Goal: Communication & Community: Answer question/provide support

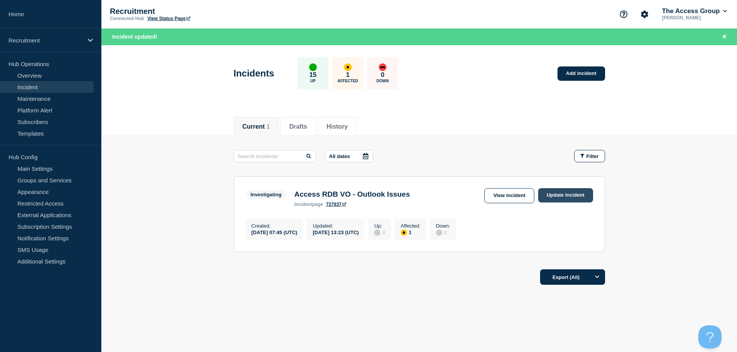
drag, startPoint x: 0, startPoint y: 0, endPoint x: 575, endPoint y: 196, distance: 607.1
click at [575, 196] on link "Update incident" at bounding box center [565, 195] width 55 height 14
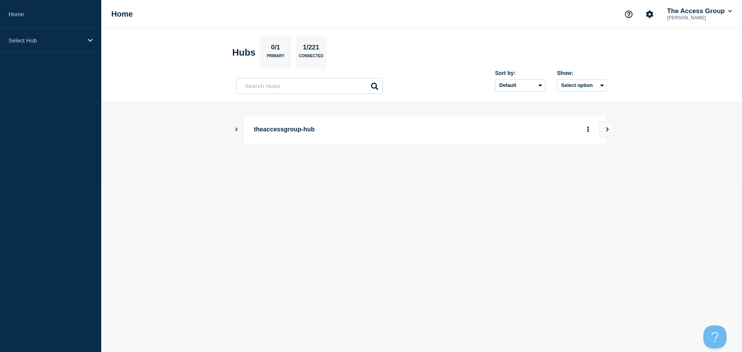
click at [513, 126] on div at bounding box center [540, 130] width 111 height 14
click at [305, 134] on p "theaccessgroup-hub" at bounding box center [361, 130] width 214 height 14
click at [237, 130] on icon "Show Connected Hubs" at bounding box center [236, 129] width 5 height 4
click at [573, 165] on button "See overview" at bounding box center [561, 168] width 41 height 15
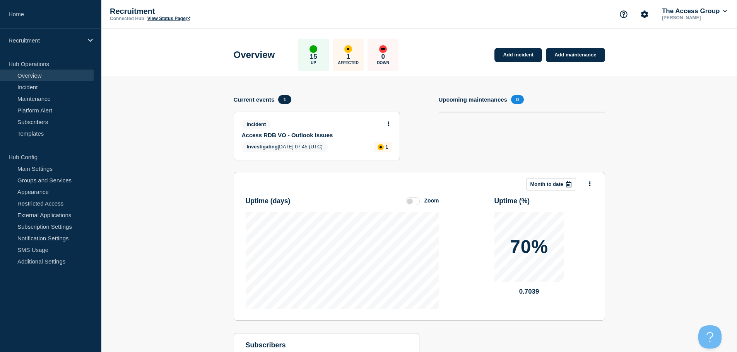
click at [324, 134] on link "Access RDB VO - Outlook Issues" at bounding box center [312, 135] width 140 height 7
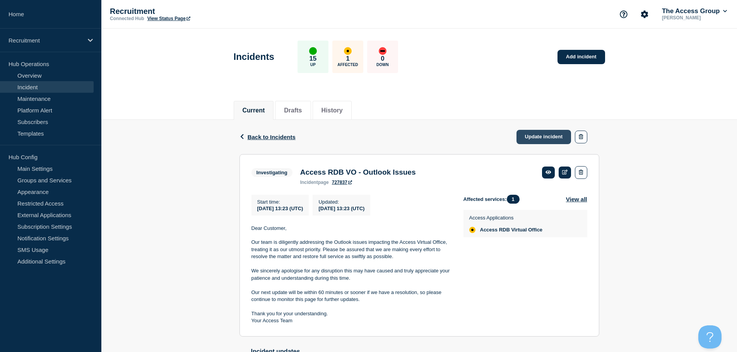
click at [542, 140] on link "Update incident" at bounding box center [543, 137] width 55 height 14
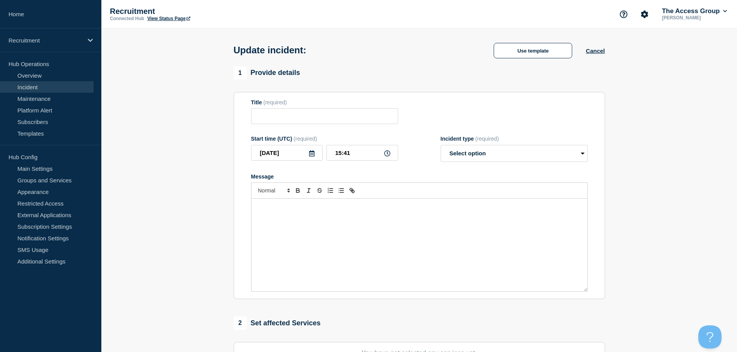
type input "Access RDB VO - Outlook Issues"
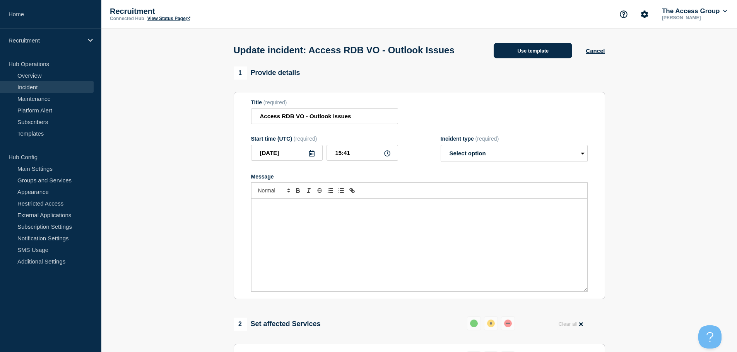
click at [547, 58] on button "Use template" at bounding box center [532, 50] width 78 height 15
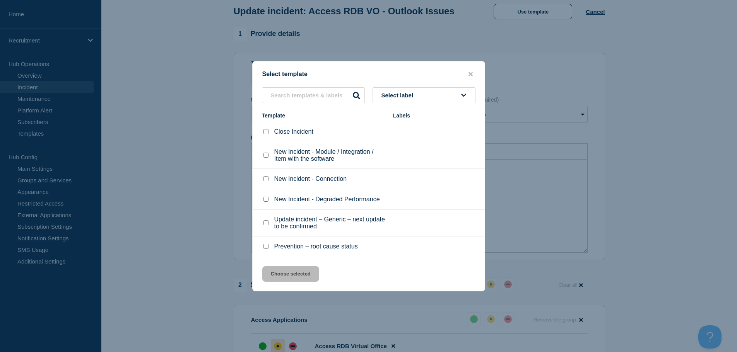
scroll to position [39, 0]
click at [261, 227] on li "Update incident – Generic – next update to be confirmed" at bounding box center [368, 223] width 232 height 27
click at [266, 224] on input "Update incident – Generic – next update to be confirmed checkbox" at bounding box center [265, 222] width 5 height 5
checkbox input "true"
click at [306, 275] on button "Choose selected" at bounding box center [290, 273] width 57 height 15
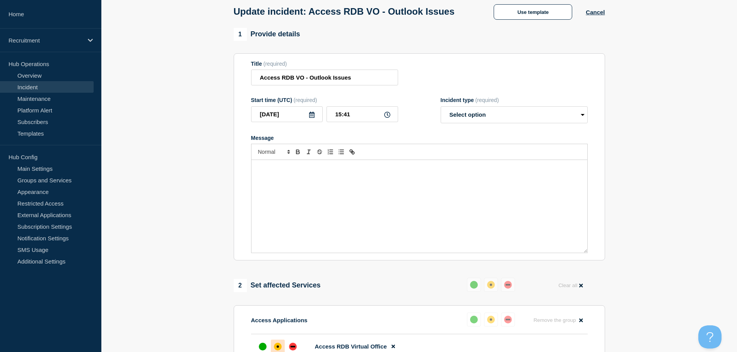
select select "investigating"
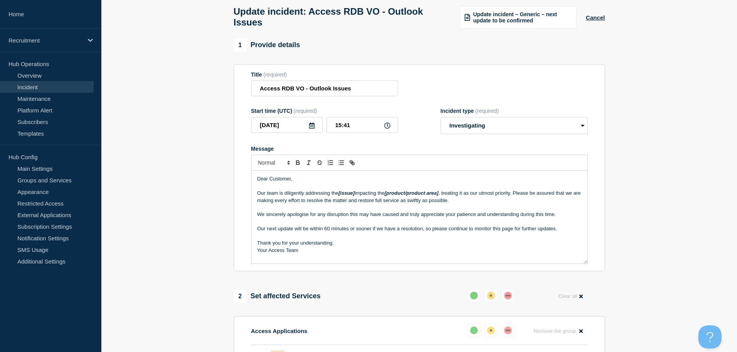
click at [336, 196] on p "Our team is diligently addressing the [issue] impacting the [product/product ar…" at bounding box center [419, 197] width 324 height 14
click at [339, 196] on p "Our team is diligently addressing the [issue] impacting the [product/product ar…" at bounding box center [419, 197] width 324 height 14
drag, startPoint x: 506, startPoint y: 201, endPoint x: 344, endPoint y: 206, distance: 162.1
click at [344, 204] on p "Our team is diligently addressing the Outlook and Task bar issue impacting the …" at bounding box center [419, 197] width 324 height 14
drag, startPoint x: 565, startPoint y: 231, endPoint x: 255, endPoint y: 235, distance: 309.7
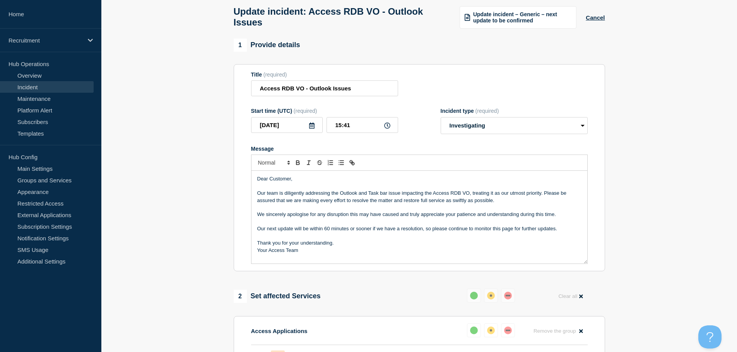
click at [255, 235] on div "Dear Customer, Our team is diligently addressing the Outlook and Task bar issue…" at bounding box center [419, 217] width 336 height 93
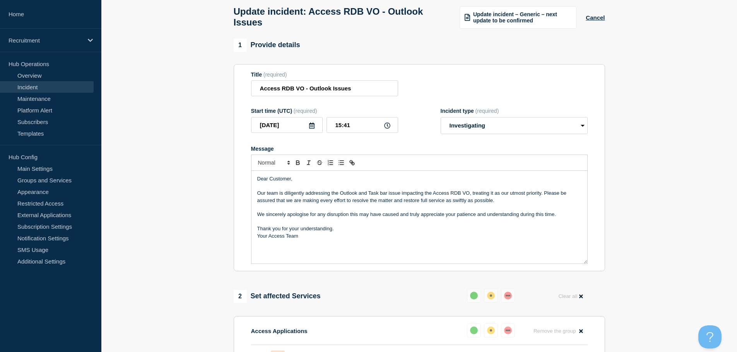
click at [536, 211] on p "Message" at bounding box center [419, 207] width 324 height 7
drag, startPoint x: 522, startPoint y: 206, endPoint x: 502, endPoint y: 206, distance: 20.1
click at [502, 204] on p "Our team is diligently addressing the Outlook and Task bar issue impacting the …" at bounding box center [419, 197] width 324 height 14
drag, startPoint x: 545, startPoint y: 203, endPoint x: 287, endPoint y: 205, distance: 257.5
click at [287, 204] on p "Our team is diligently addressing the Outlook and Task bar issue impacting the …" at bounding box center [419, 197] width 324 height 14
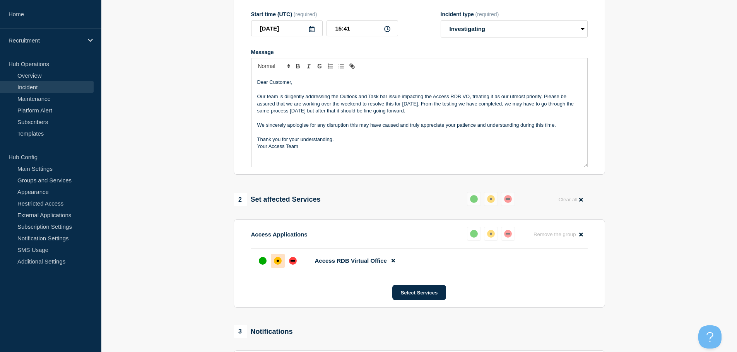
scroll to position [232, 0]
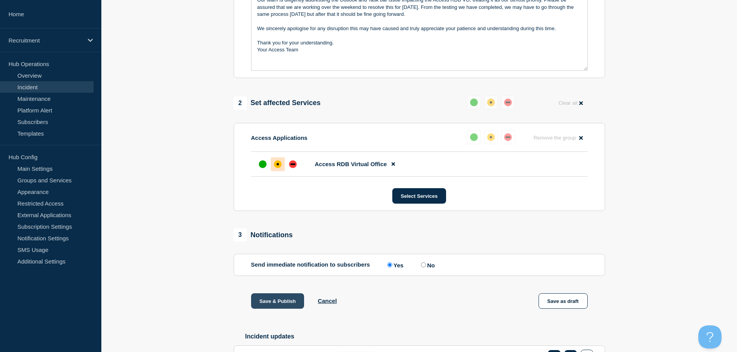
click at [278, 306] on button "Save & Publish" at bounding box center [277, 300] width 53 height 15
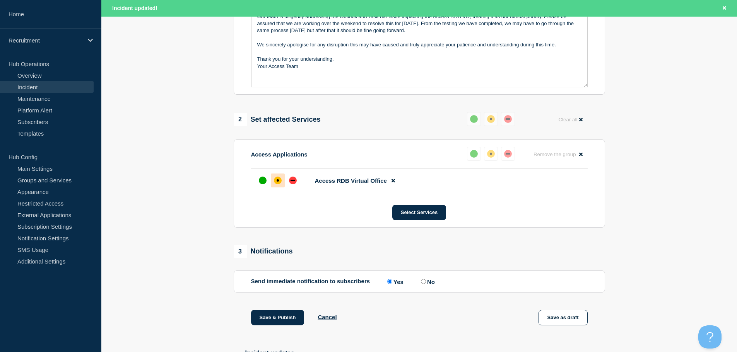
scroll to position [248, 0]
